Goal: Navigation & Orientation: Find specific page/section

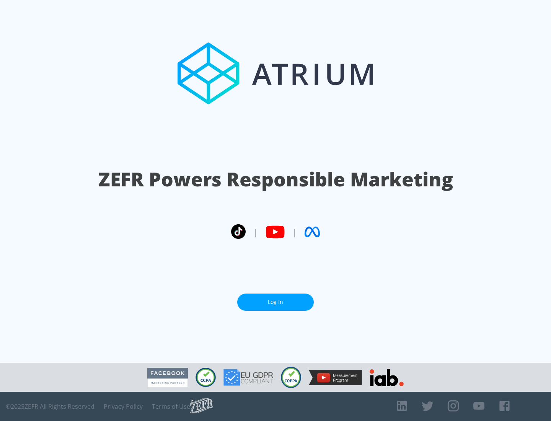
click at [275, 302] on link "Log In" at bounding box center [275, 301] width 77 height 17
